Goal: Information Seeking & Learning: Learn about a topic

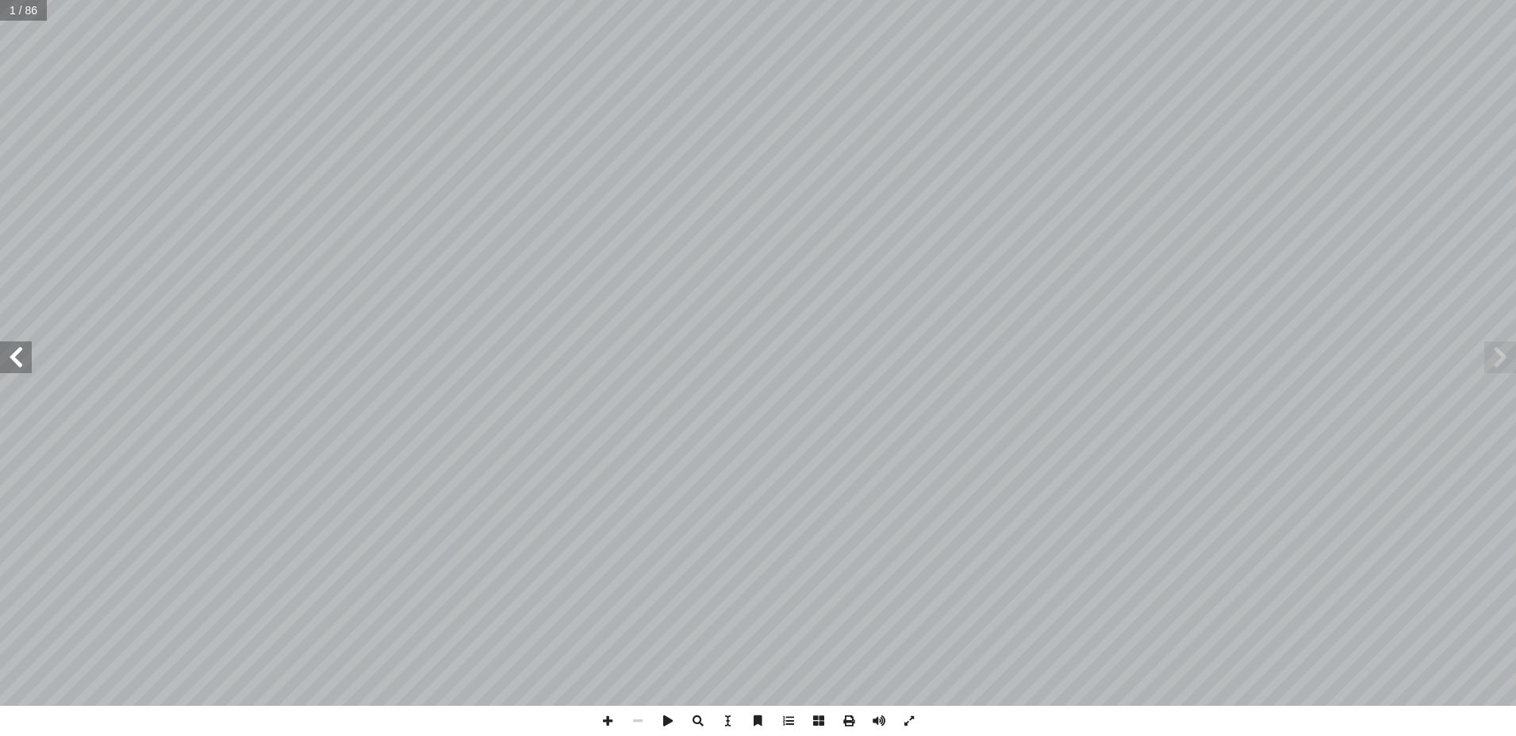
click at [13, 352] on span at bounding box center [16, 357] width 32 height 32
click at [17, 352] on span at bounding box center [16, 357] width 32 height 32
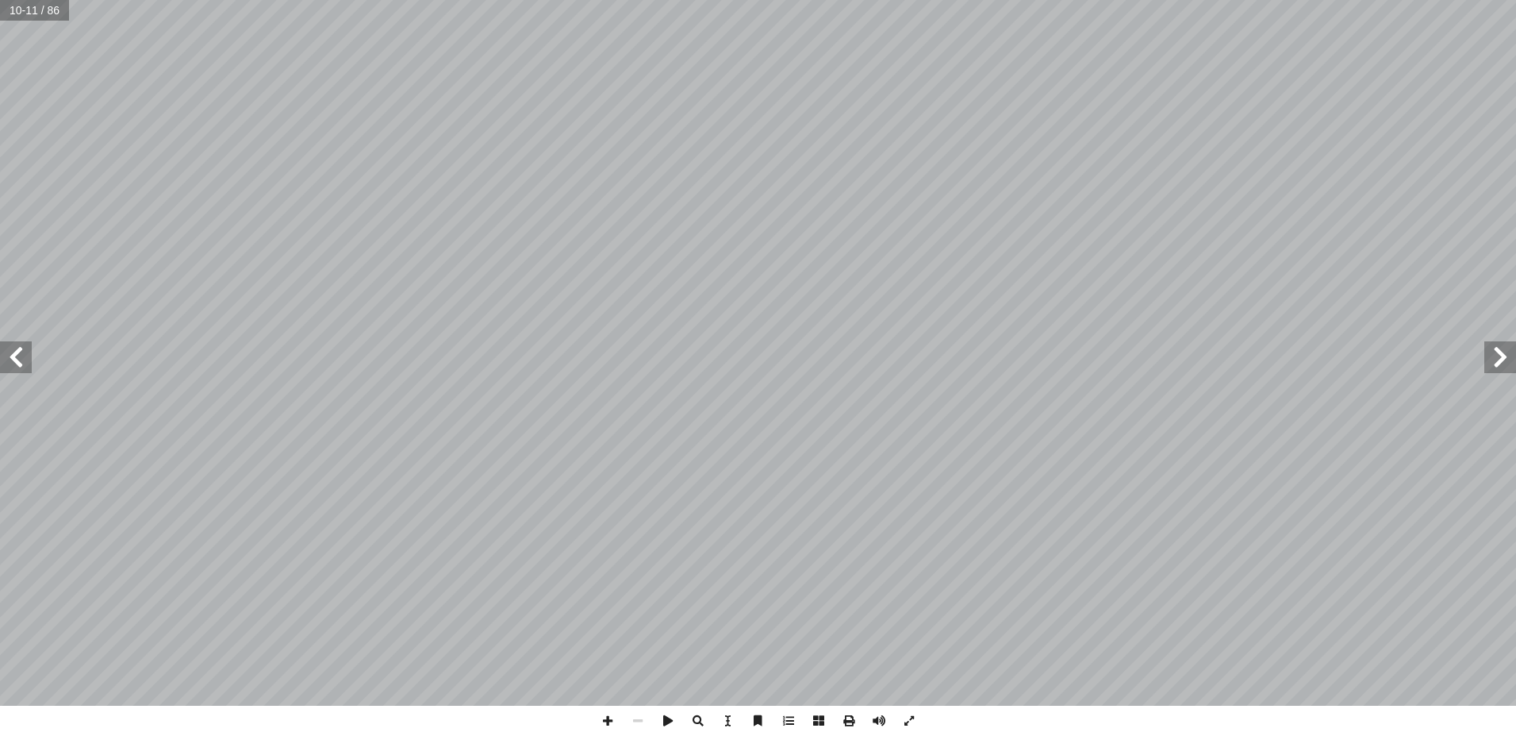
click at [1506, 353] on span at bounding box center [1501, 357] width 32 height 32
click at [18, 359] on span at bounding box center [16, 357] width 32 height 32
click at [21, 348] on span at bounding box center [16, 357] width 32 height 32
click at [17, 355] on span at bounding box center [16, 357] width 32 height 32
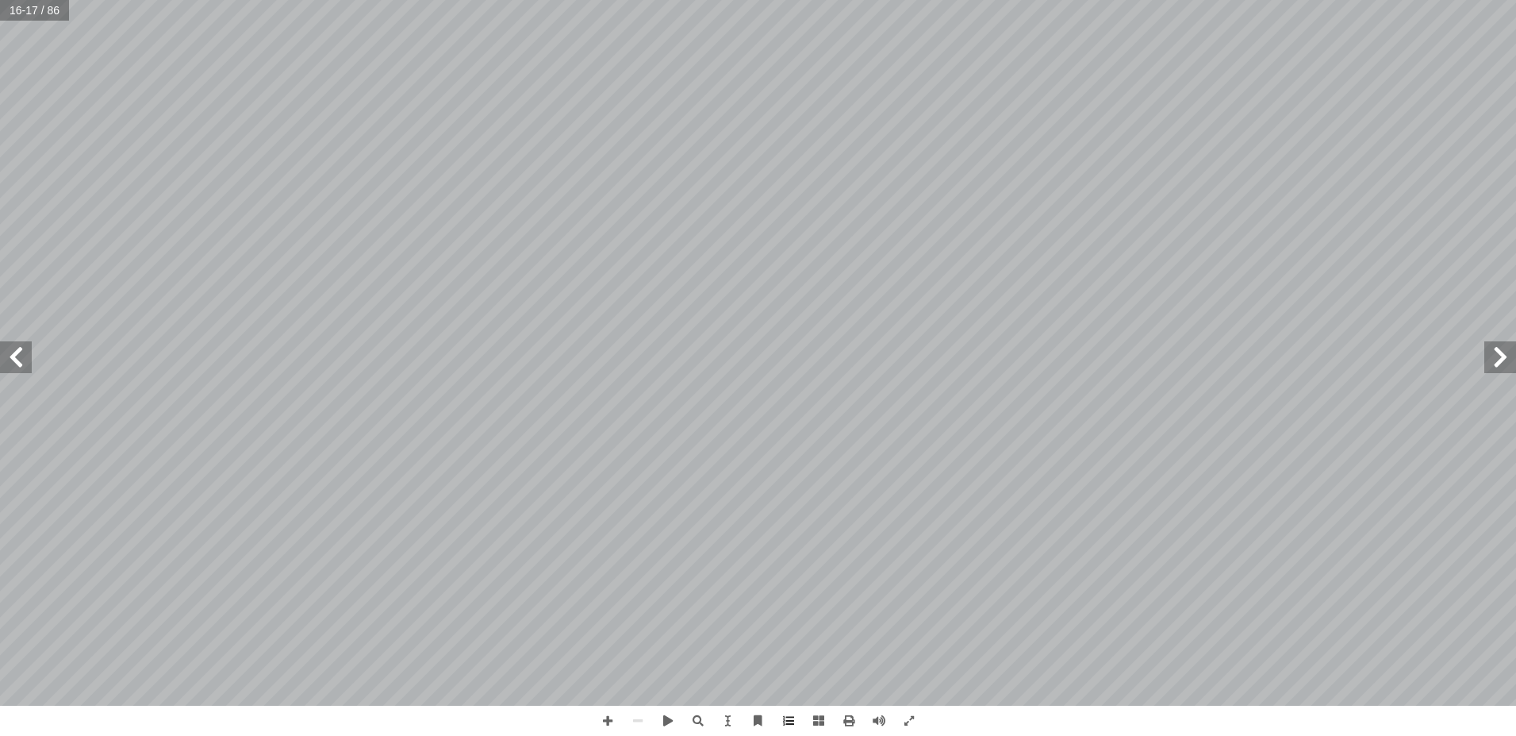
click at [1509, 353] on span at bounding box center [1501, 357] width 32 height 32
click at [1508, 352] on span at bounding box center [1501, 357] width 32 height 32
